Goal: Information Seeking & Learning: Learn about a topic

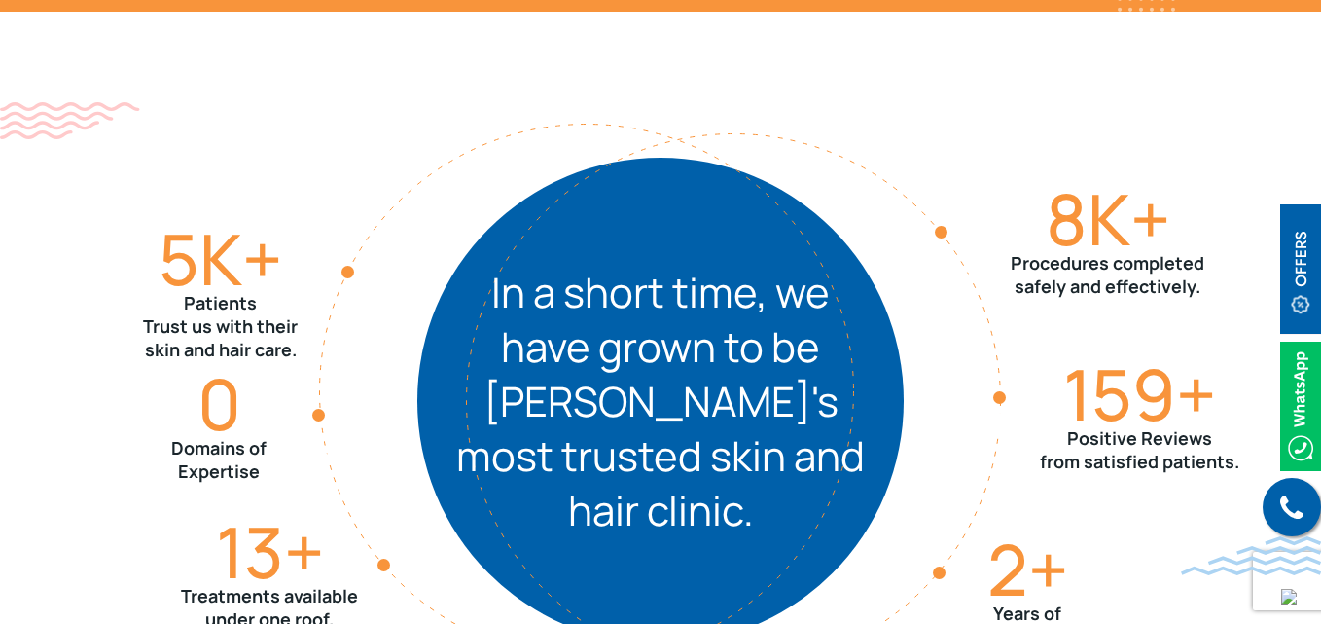
scroll to position [2237, 0]
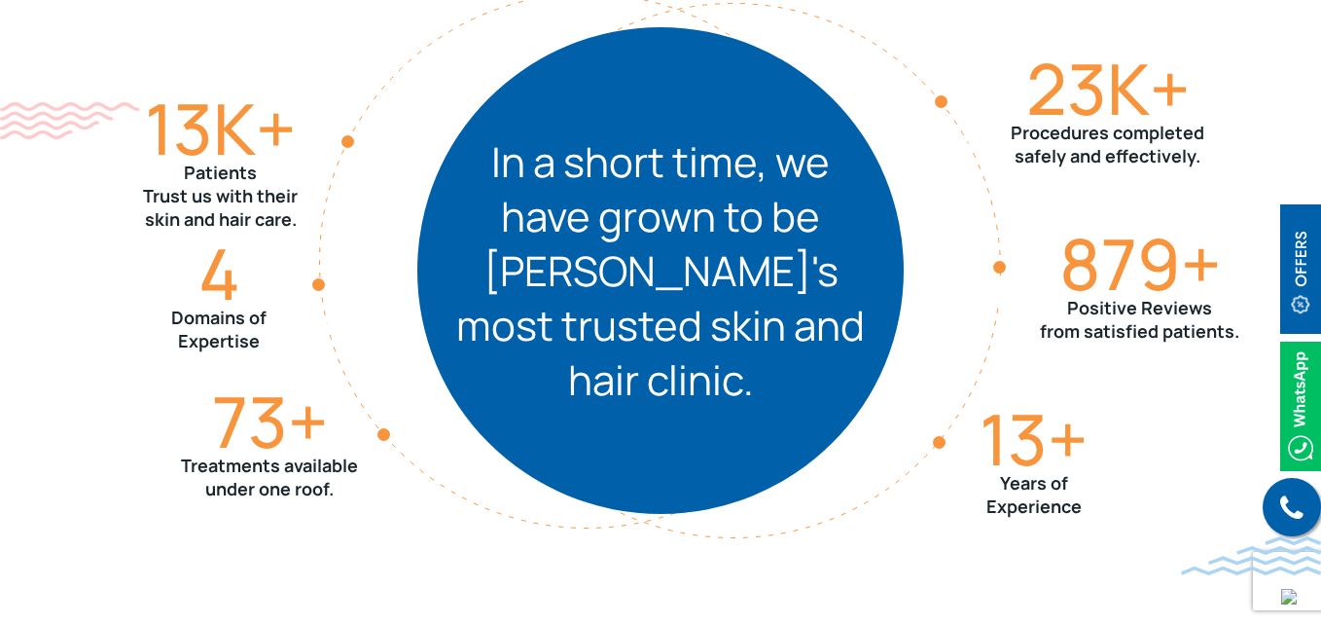
click at [1256, 43] on div "13 K+ Patients Trust us with their skin and hair care. 73 + Treatments availabl…" at bounding box center [660, 270] width 1245 height 778
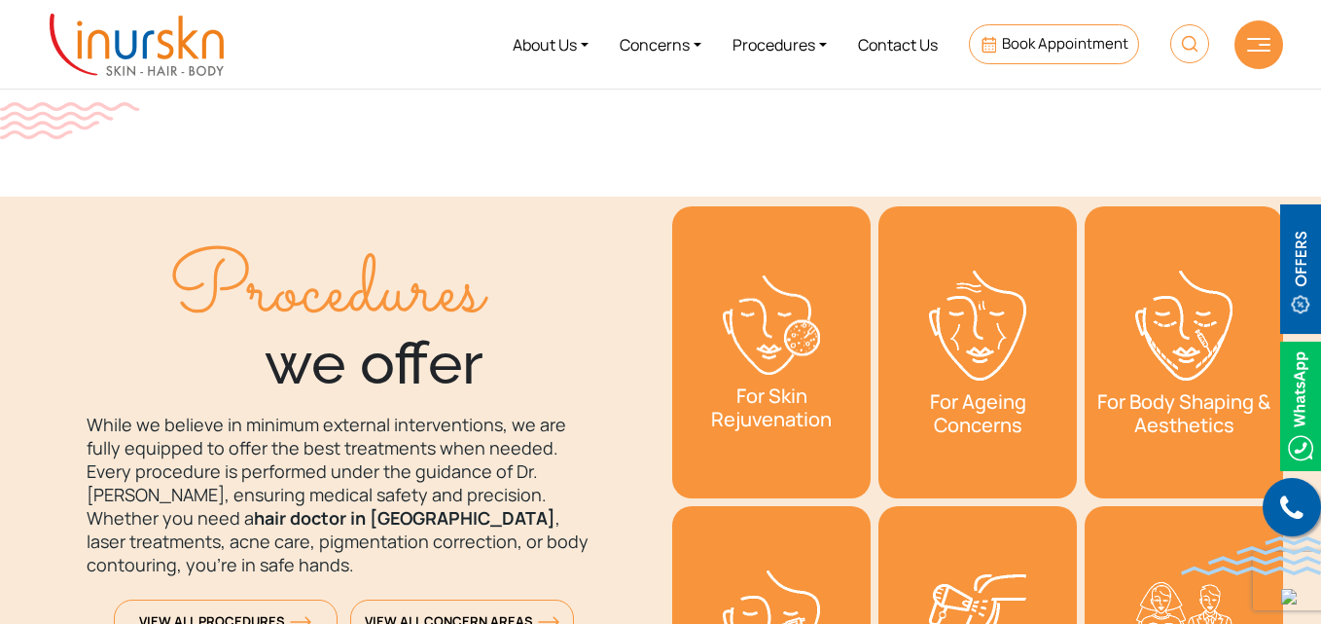
scroll to position [2335, 0]
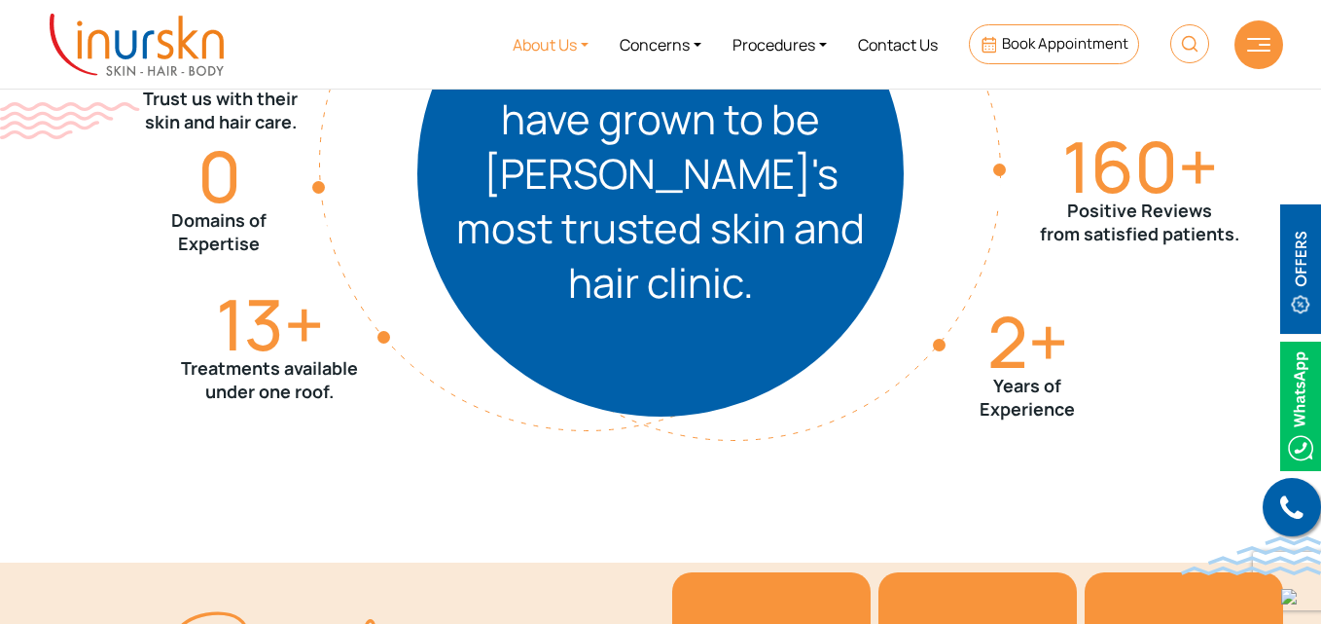
click at [528, 43] on link "About Us" at bounding box center [550, 44] width 107 height 73
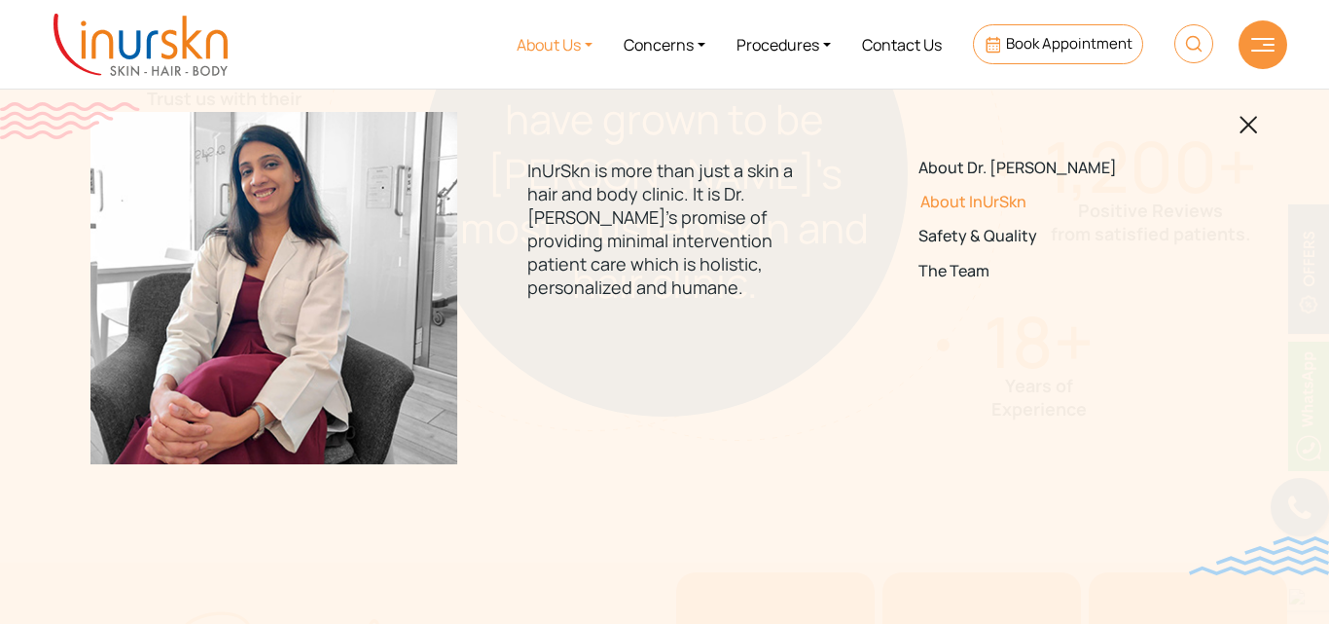
click at [965, 200] on link "About InUrSkn" at bounding box center [1054, 202] width 273 height 18
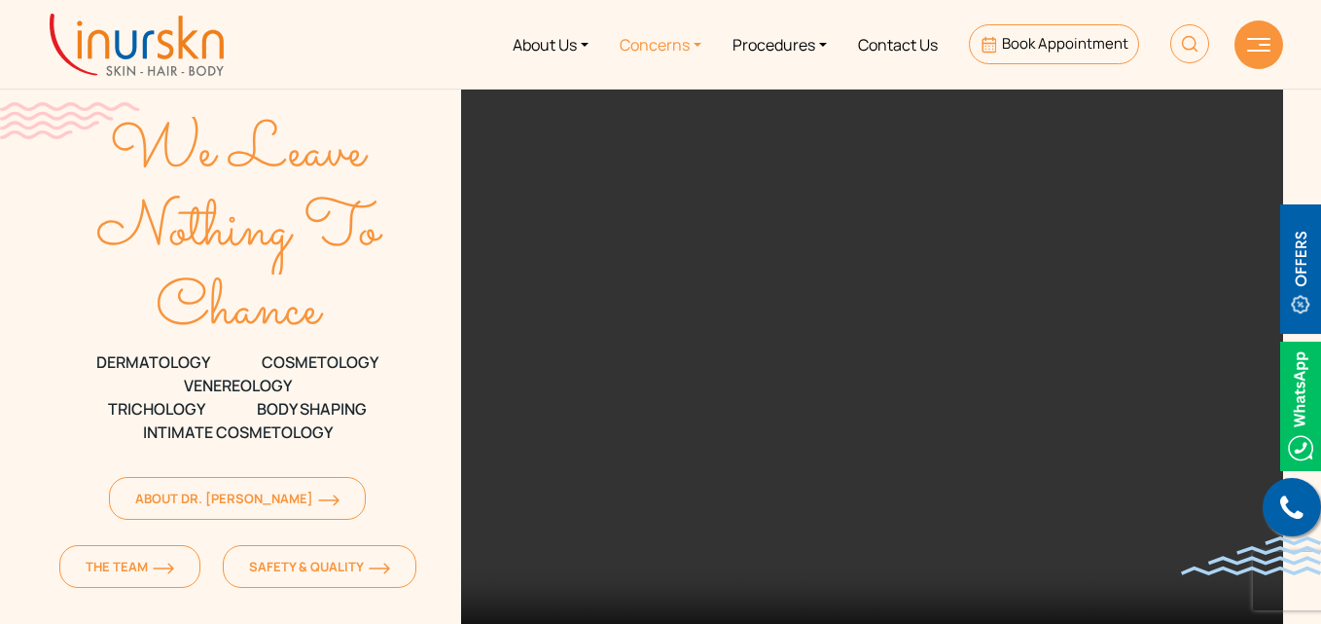
click at [681, 44] on link "Concerns" at bounding box center [660, 44] width 113 height 73
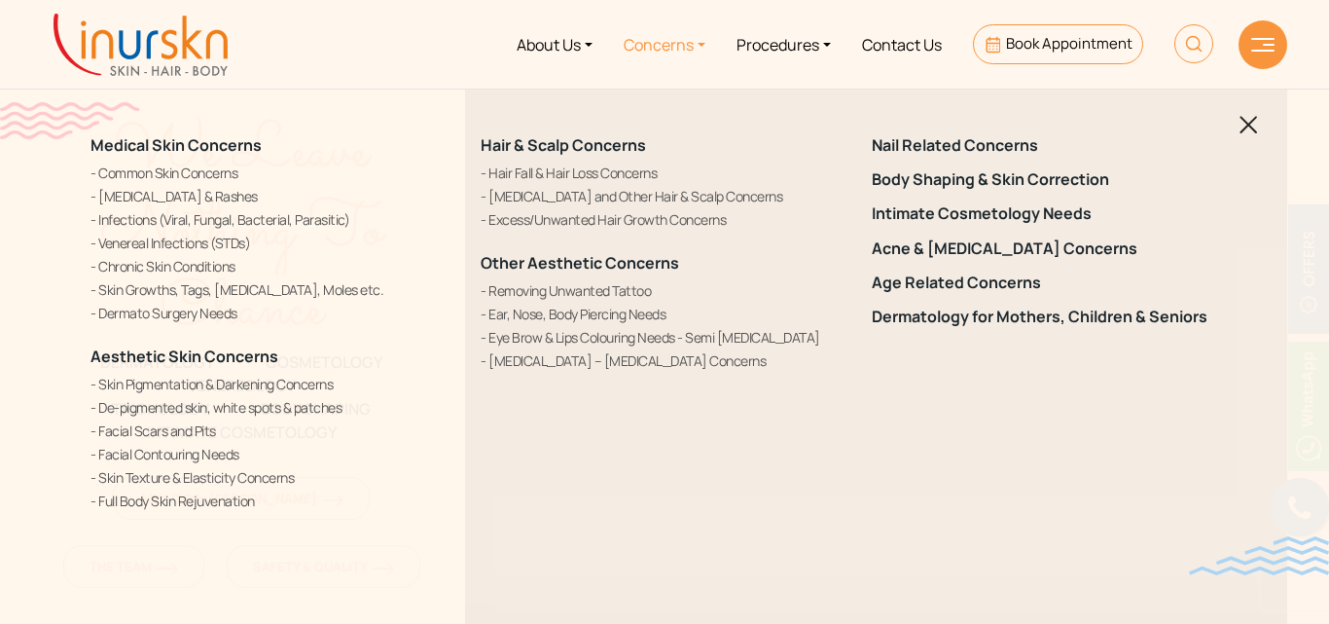
click at [1244, 129] on img at bounding box center [1248, 125] width 18 height 18
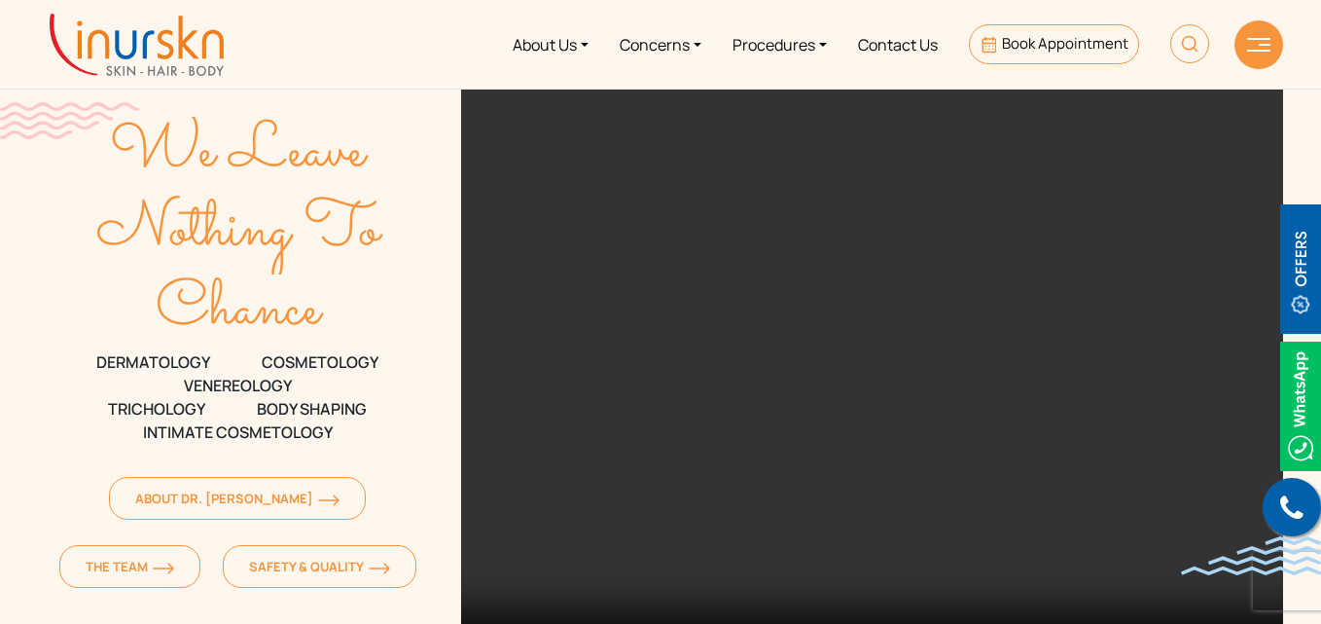
click at [221, 54] on img at bounding box center [137, 45] width 174 height 62
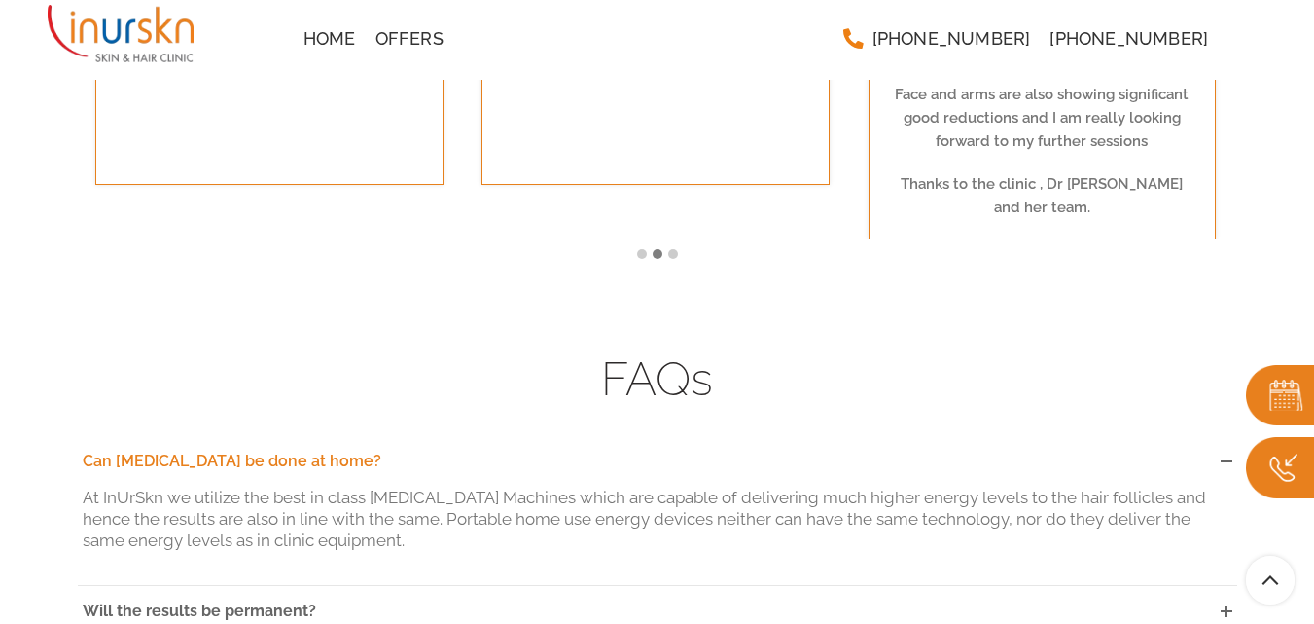
scroll to position [4665, 0]
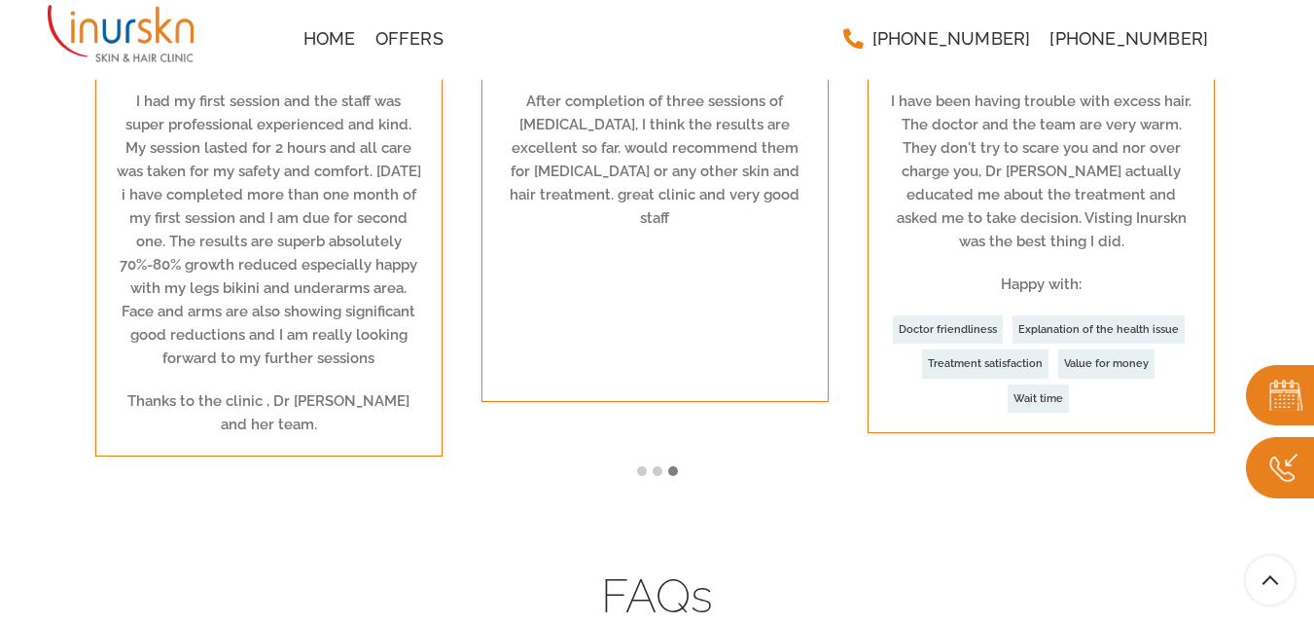
click at [95, 33] on img at bounding box center [121, 33] width 146 height 67
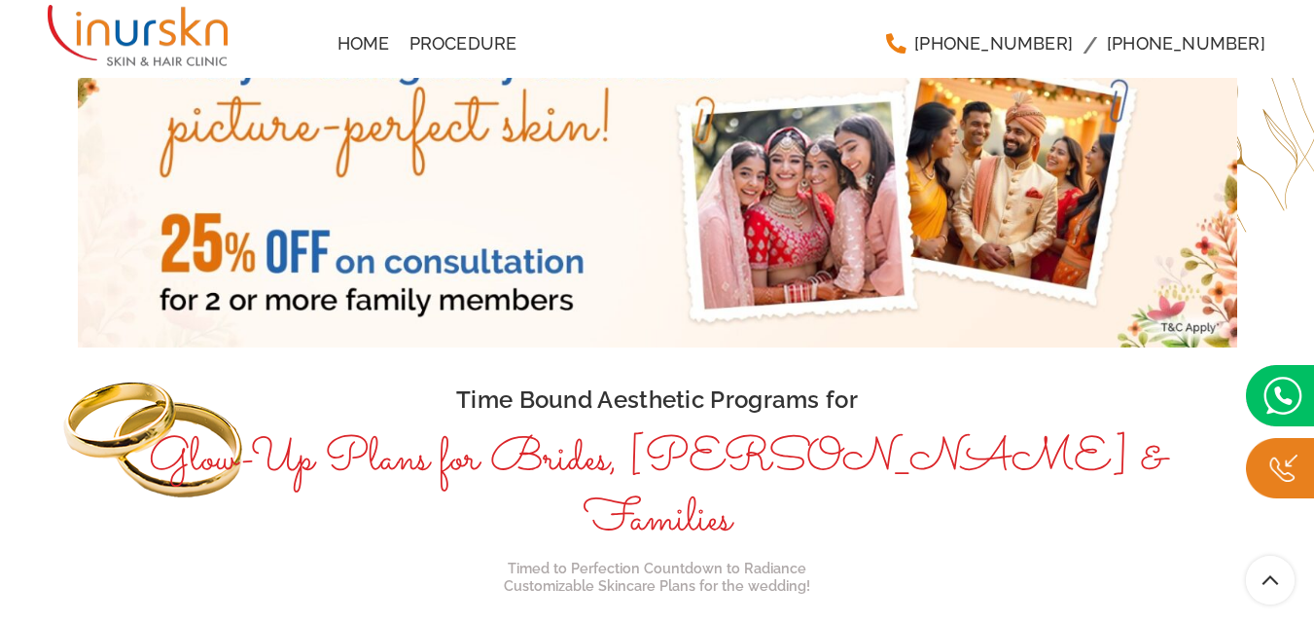
scroll to position [1642, 0]
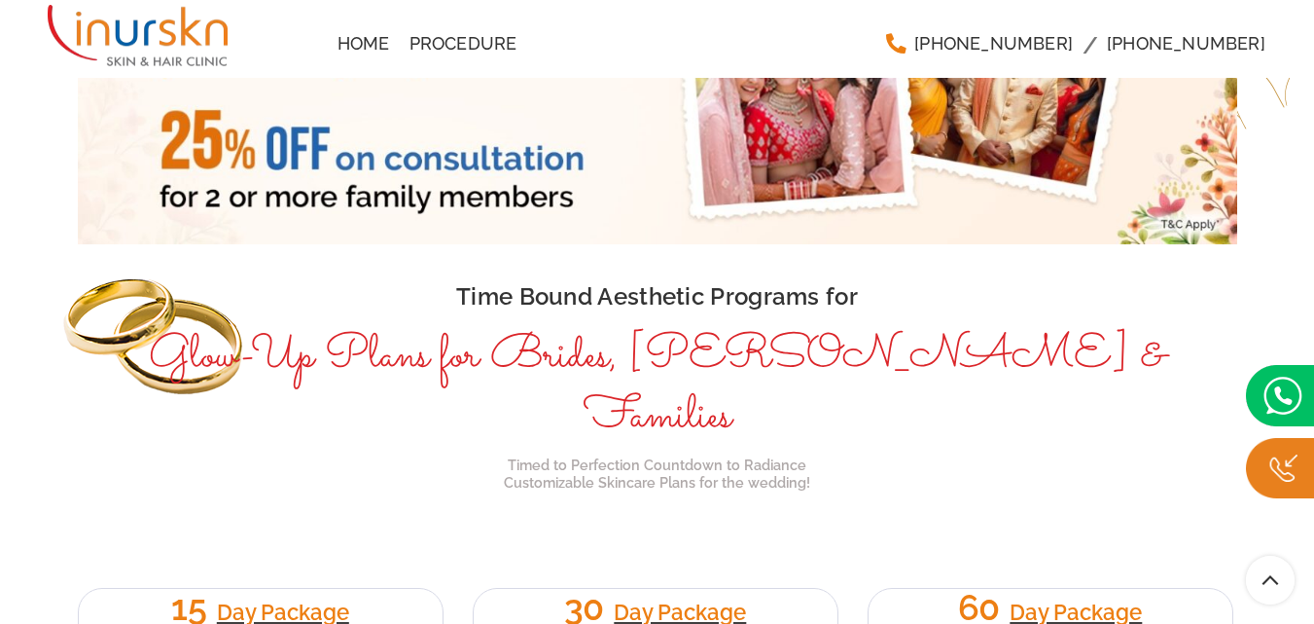
click at [135, 27] on img at bounding box center [138, 35] width 180 height 71
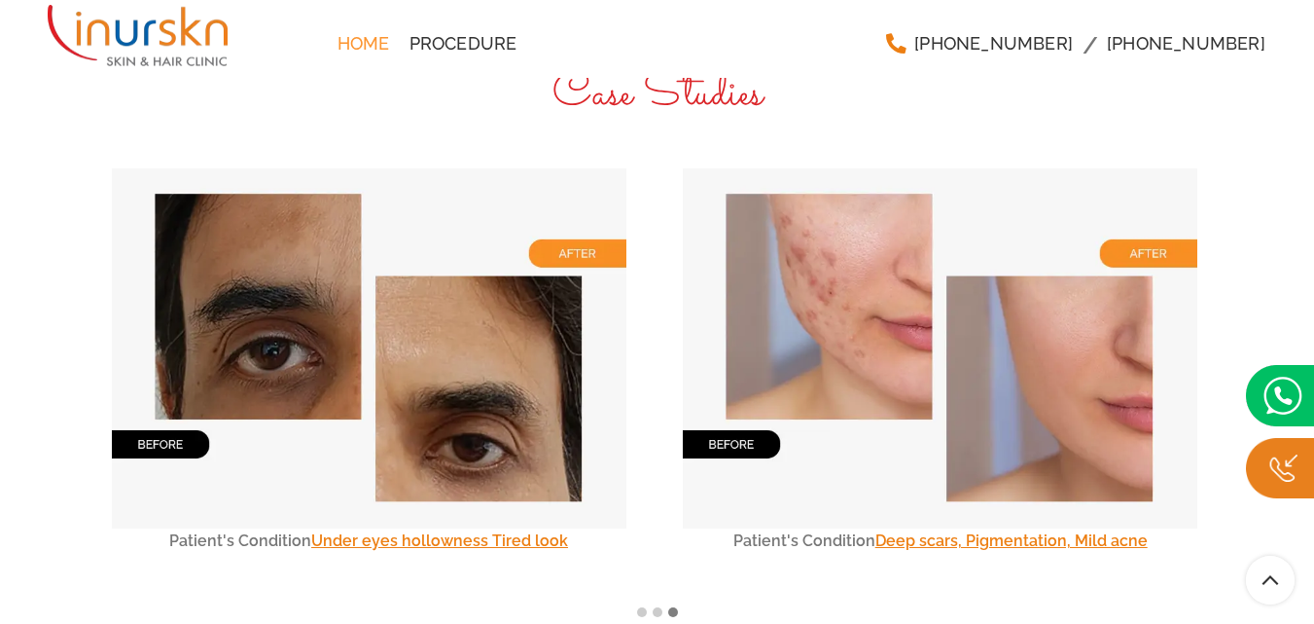
scroll to position [6420, 0]
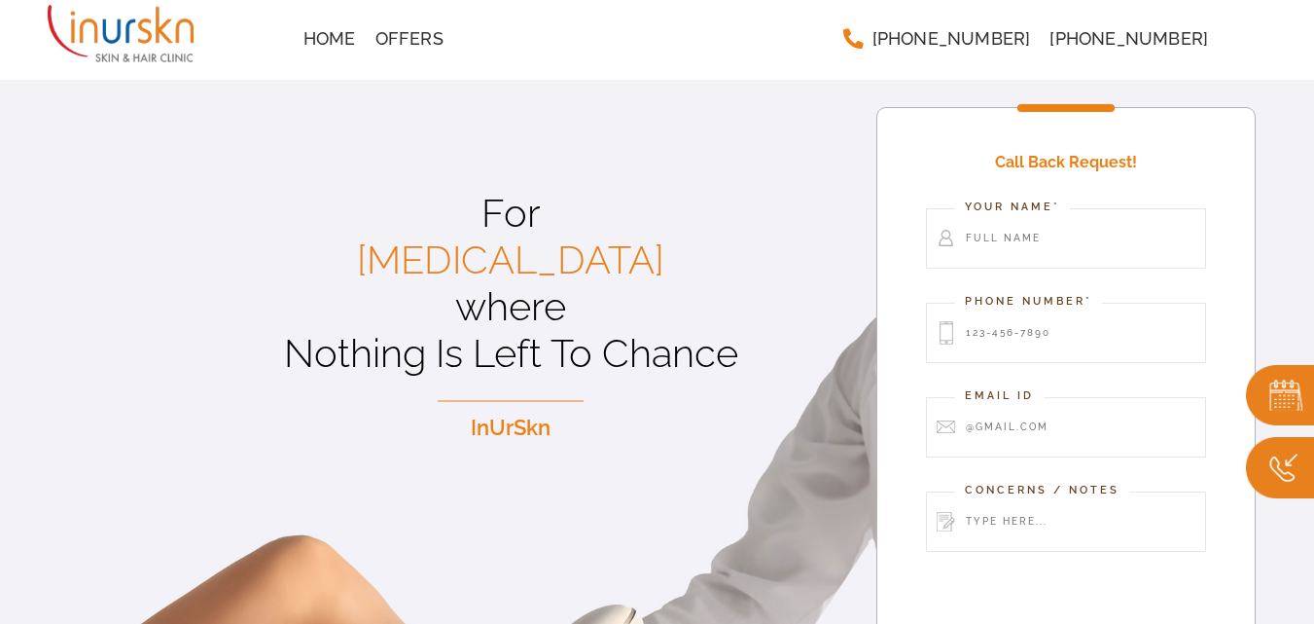
click at [590, 63] on div "Home Offers [PHONE_NUMBER] [PHONE_NUMBER] Menu" at bounding box center [657, 39] width 1219 height 78
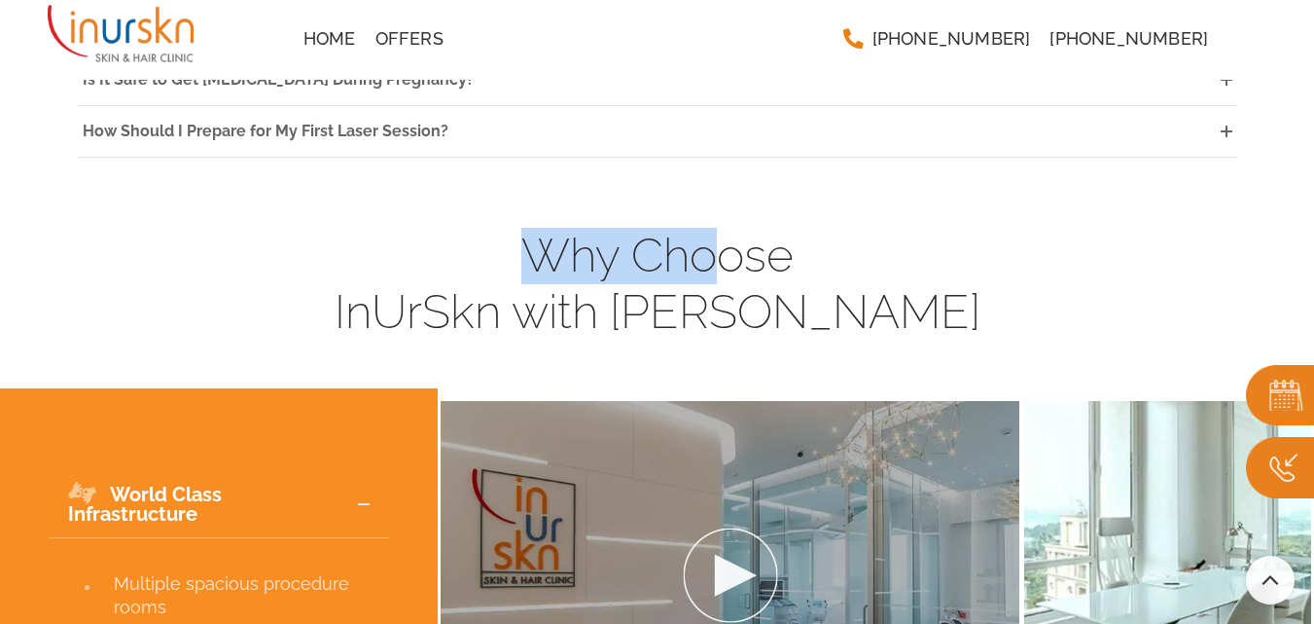
drag, startPoint x: 719, startPoint y: 238, endPoint x: 453, endPoint y: 213, distance: 266.8
click at [486, 228] on h4 "Why Choose InUrSkn with Dr. Sejal Saheta" at bounding box center [657, 284] width 1285 height 112
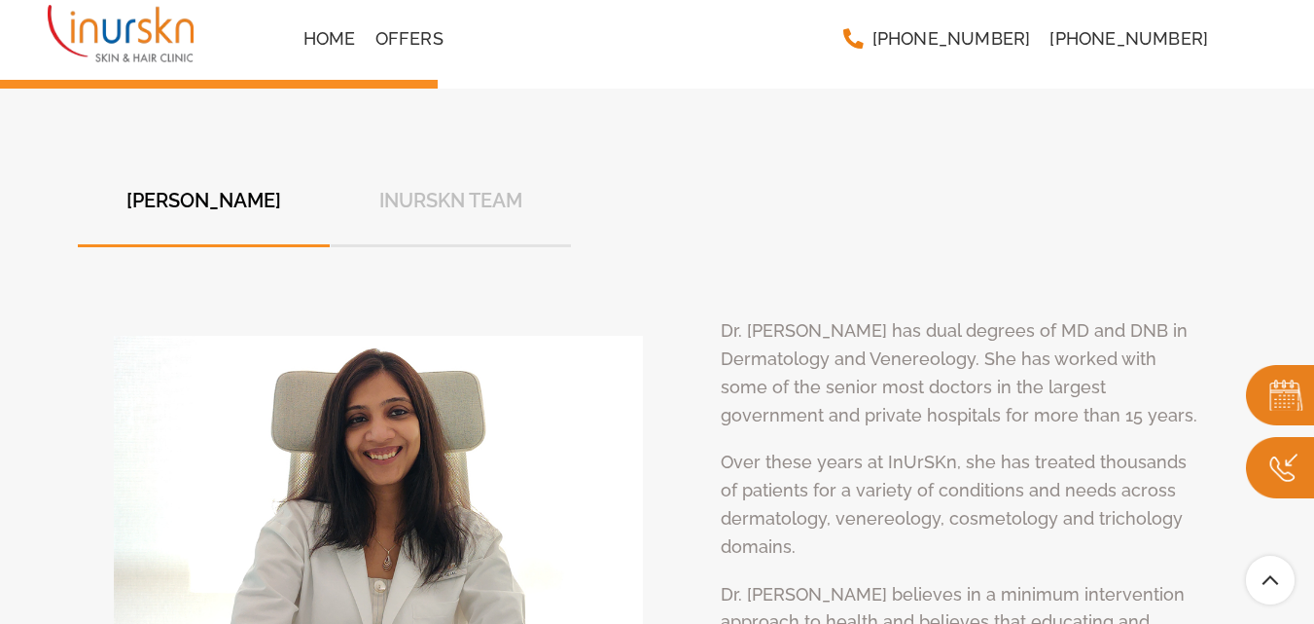
scroll to position [6764, 0]
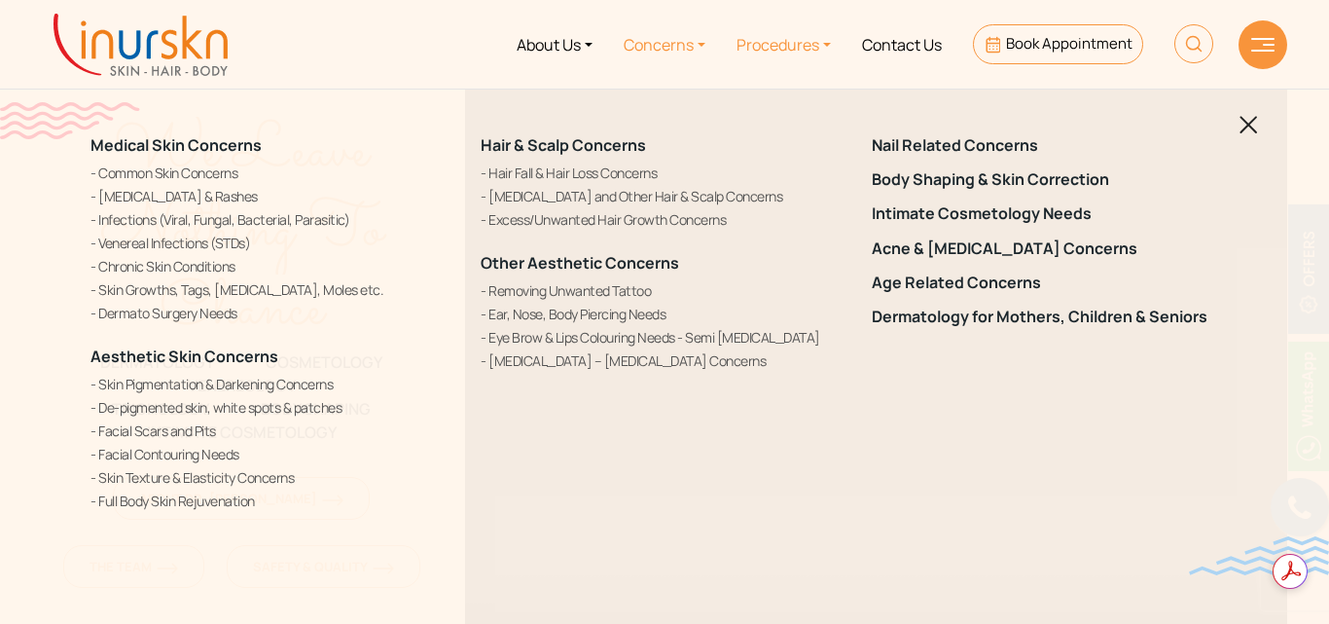
click at [818, 53] on link "Procedures" at bounding box center [783, 44] width 125 height 73
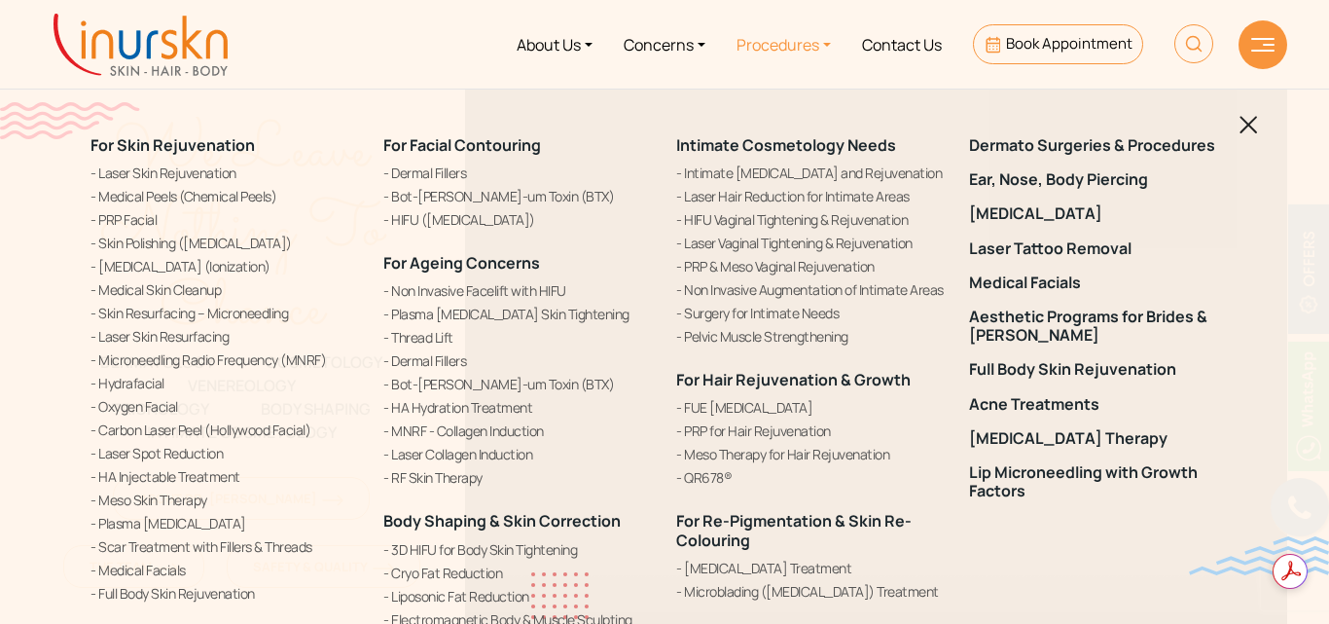
click at [1244, 125] on img at bounding box center [1248, 125] width 18 height 18
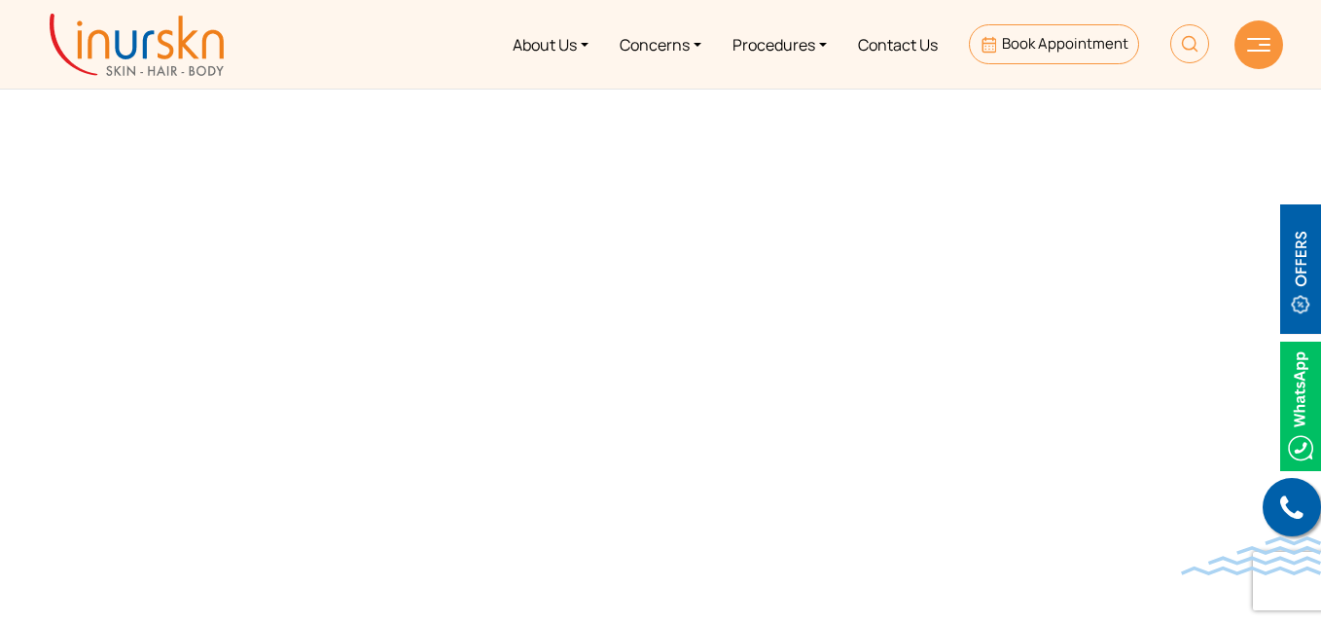
click at [193, 52] on img at bounding box center [137, 45] width 174 height 62
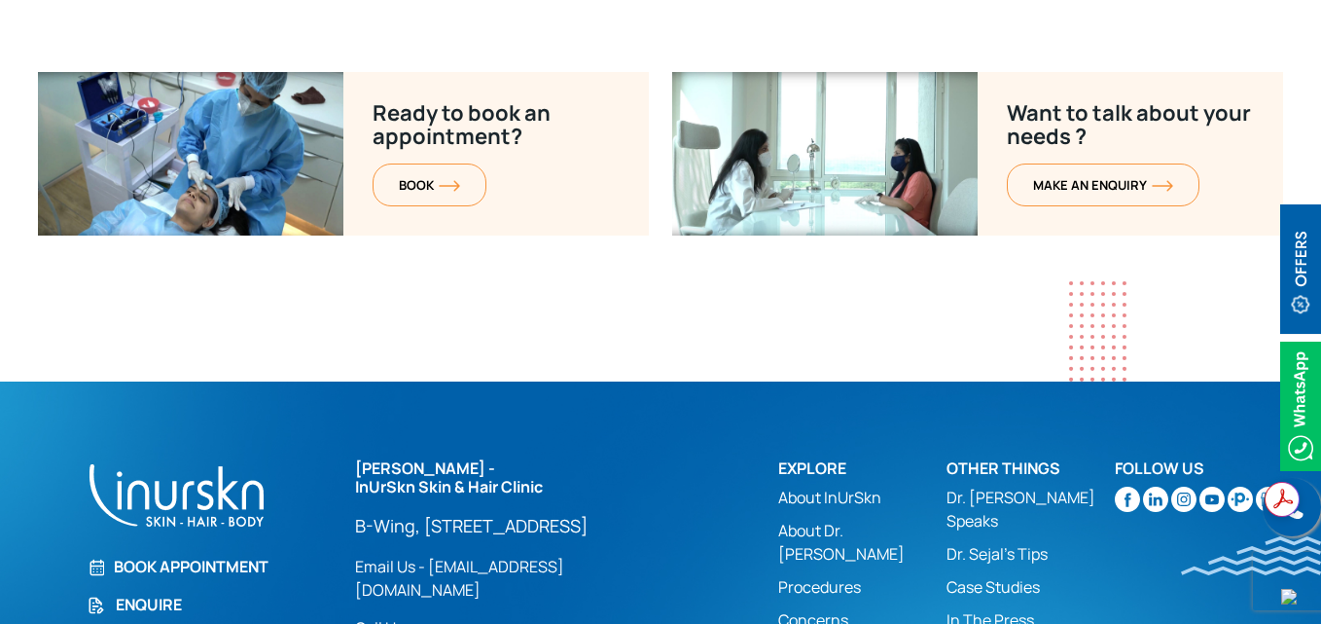
scroll to position [7983, 0]
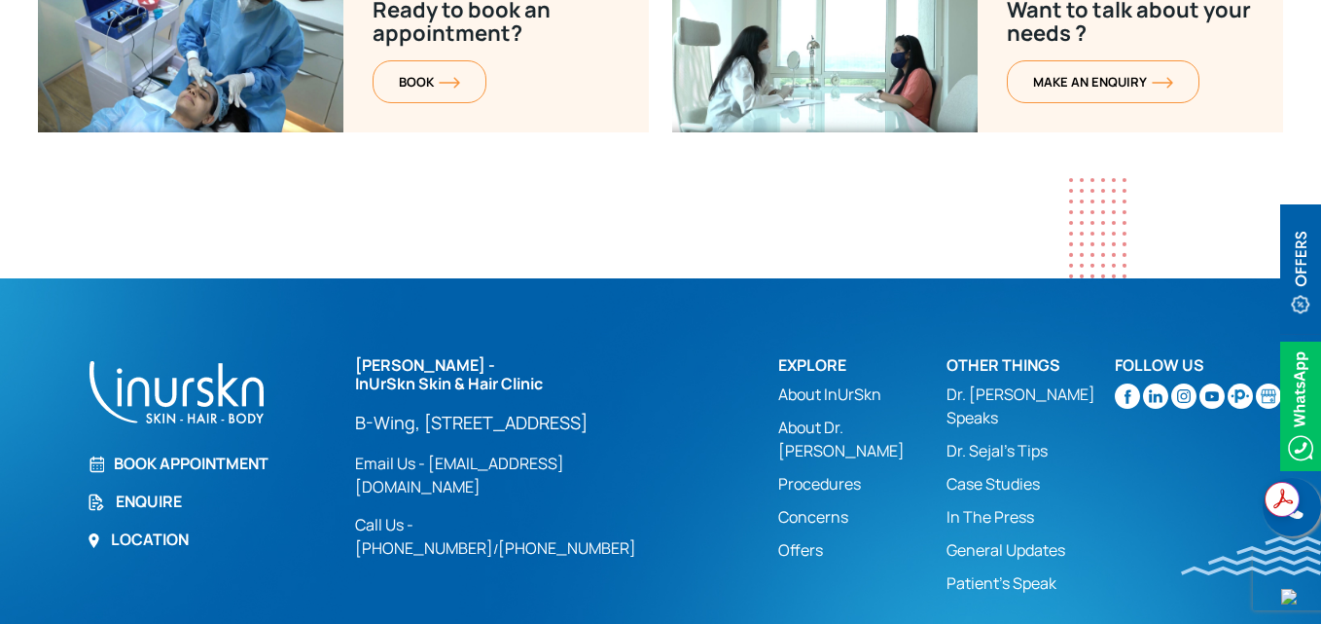
click at [429, 411] on p "B-Wing, #705, 7th Floor, Powai Plaza - Commercial Wing, Central Ave, Hiranandan…" at bounding box center [516, 422] width 322 height 23
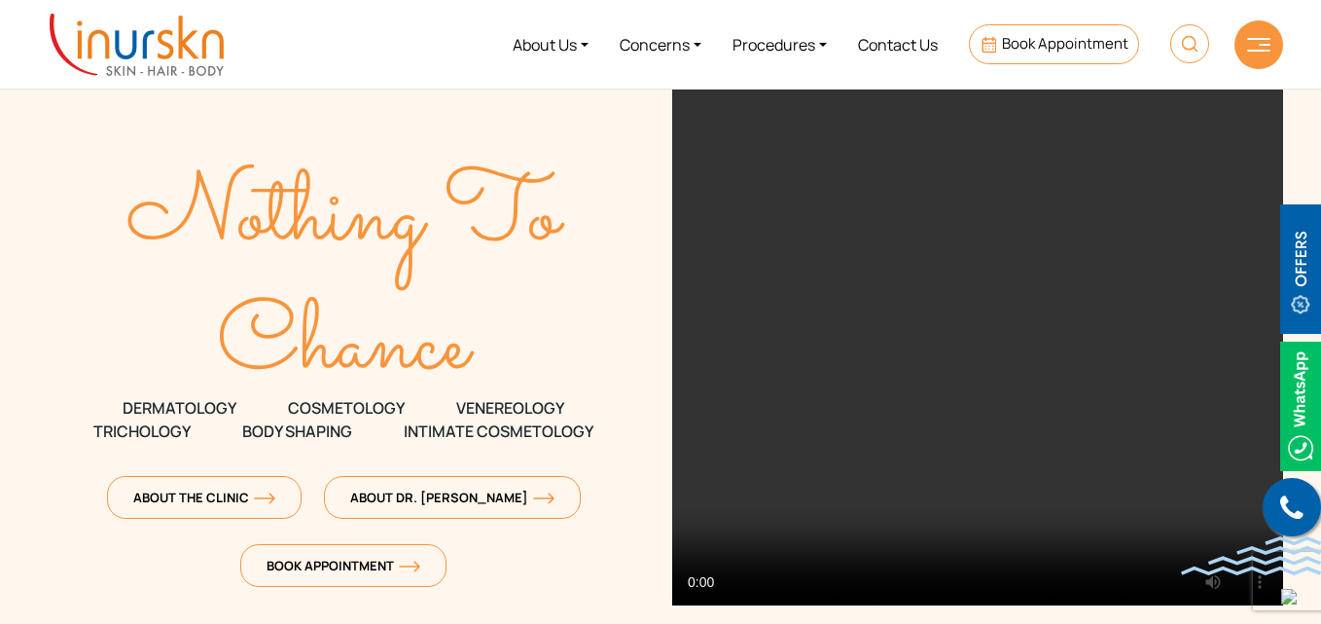
scroll to position [0, 0]
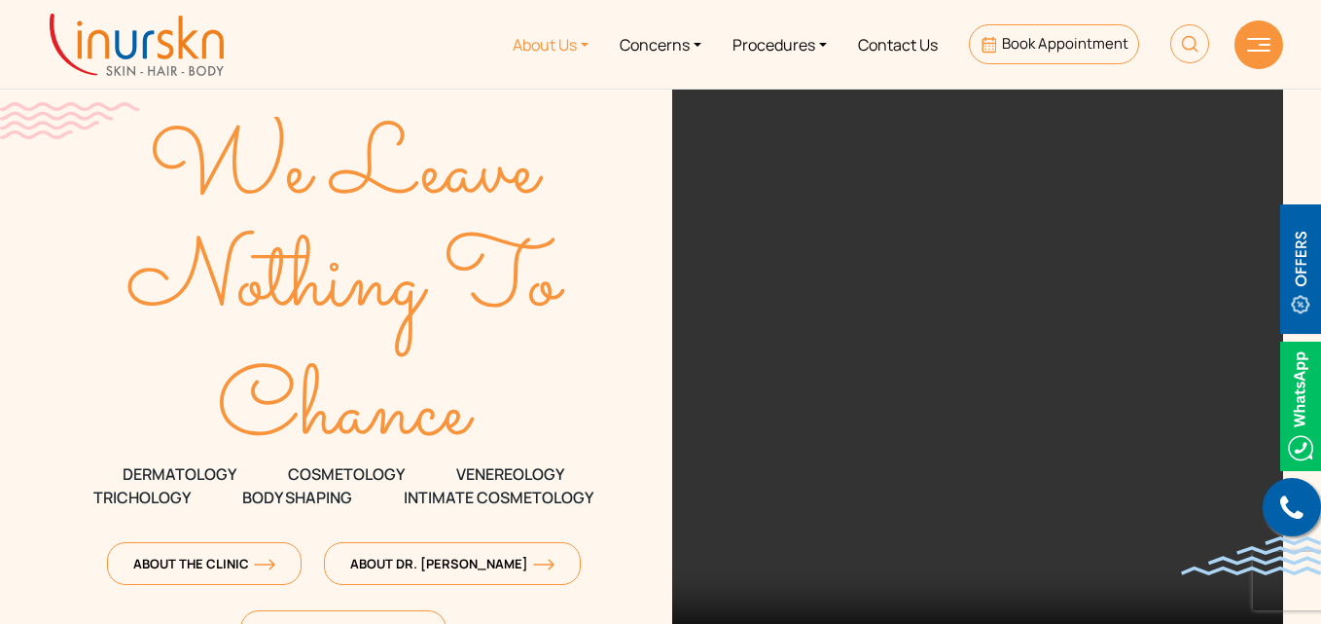
click at [536, 49] on link "About Us" at bounding box center [550, 44] width 107 height 73
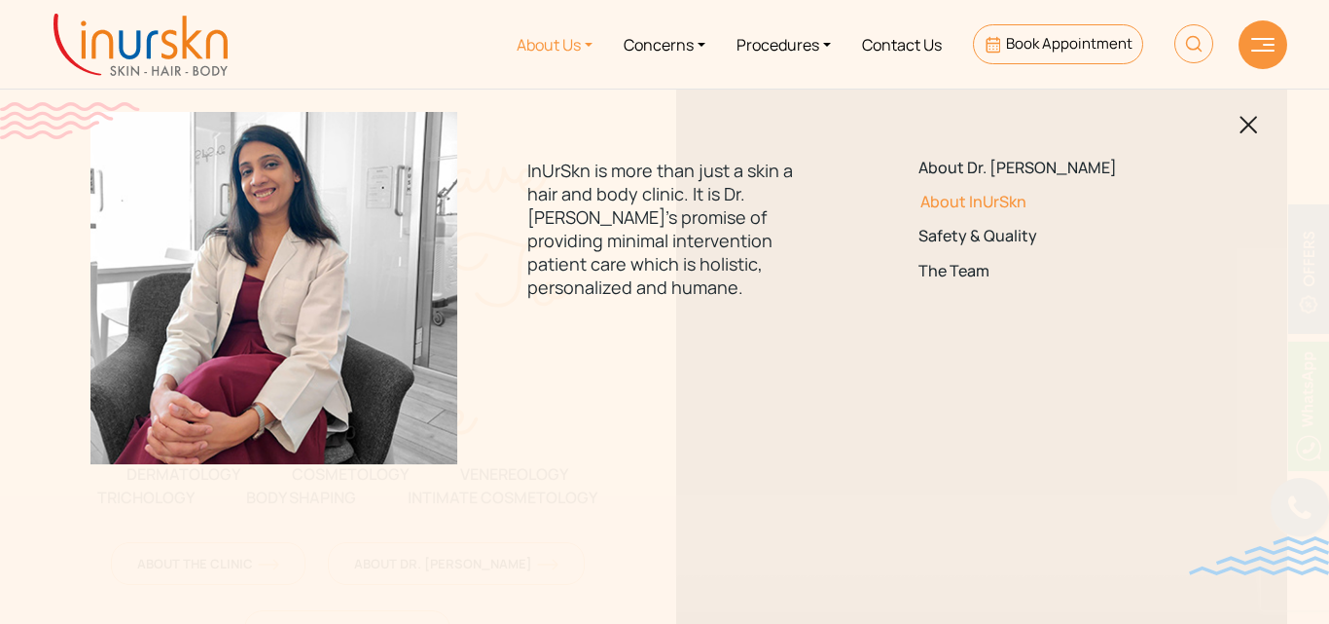
click at [945, 197] on link "About InUrSkn" at bounding box center [1054, 202] width 273 height 18
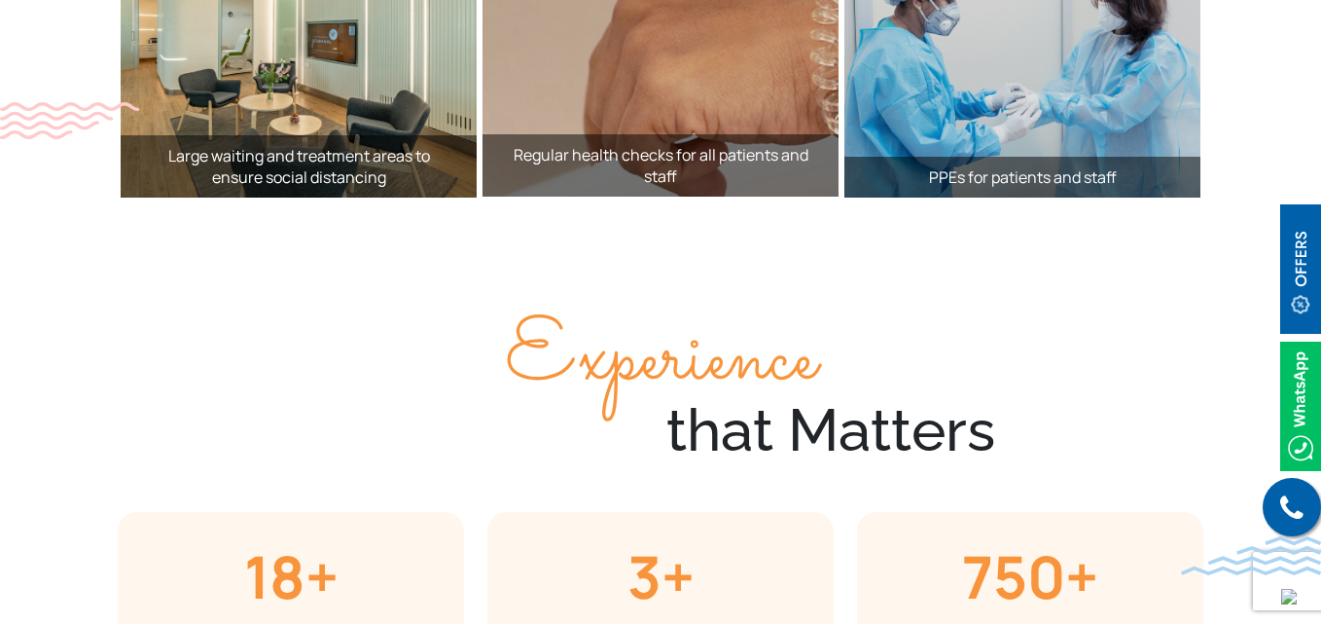
scroll to position [3502, 0]
